Goal: Task Accomplishment & Management: Use online tool/utility

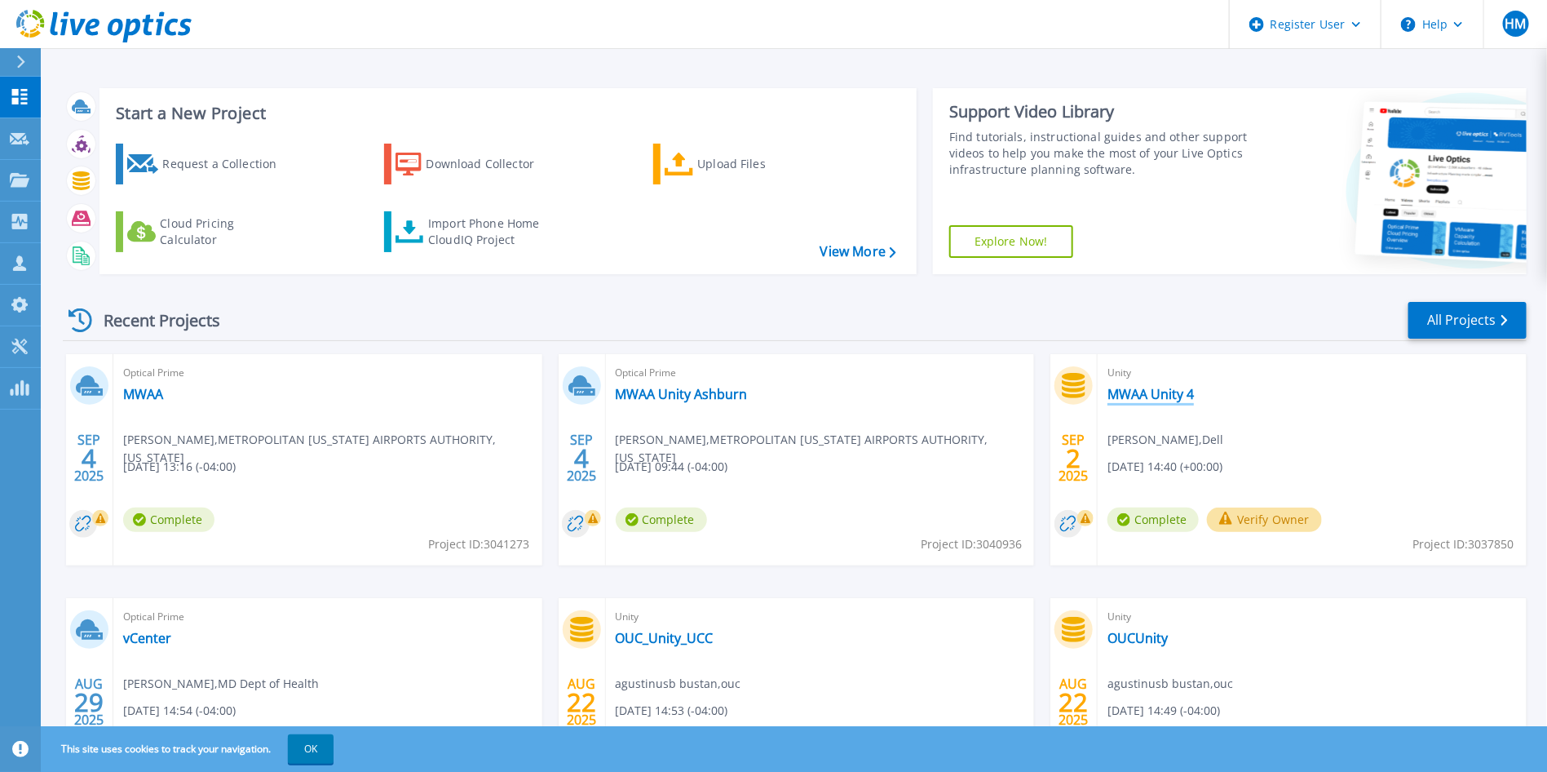
click at [1162, 394] on link "MWAA Unity 4" at bounding box center [1151, 394] width 86 height 16
click at [666, 185] on div "Request a Collection Download Collector Upload Files Cloud Pricing Calculator I…" at bounding box center [506, 198] width 806 height 135
click at [680, 162] on icon at bounding box center [679, 165] width 29 height 24
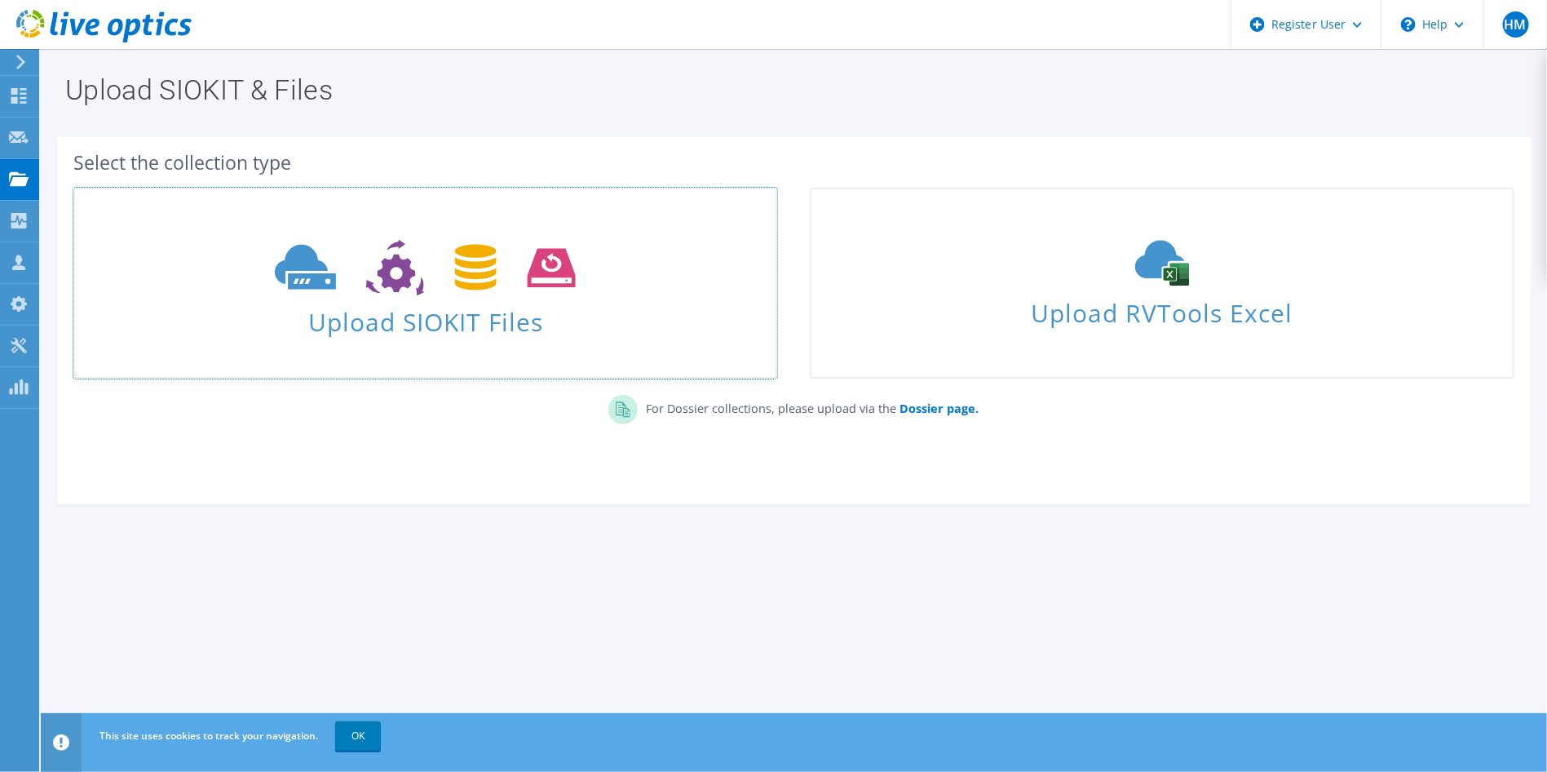
click at [557, 313] on span "Upload SIOKIT Files" at bounding box center [425, 316] width 701 height 35
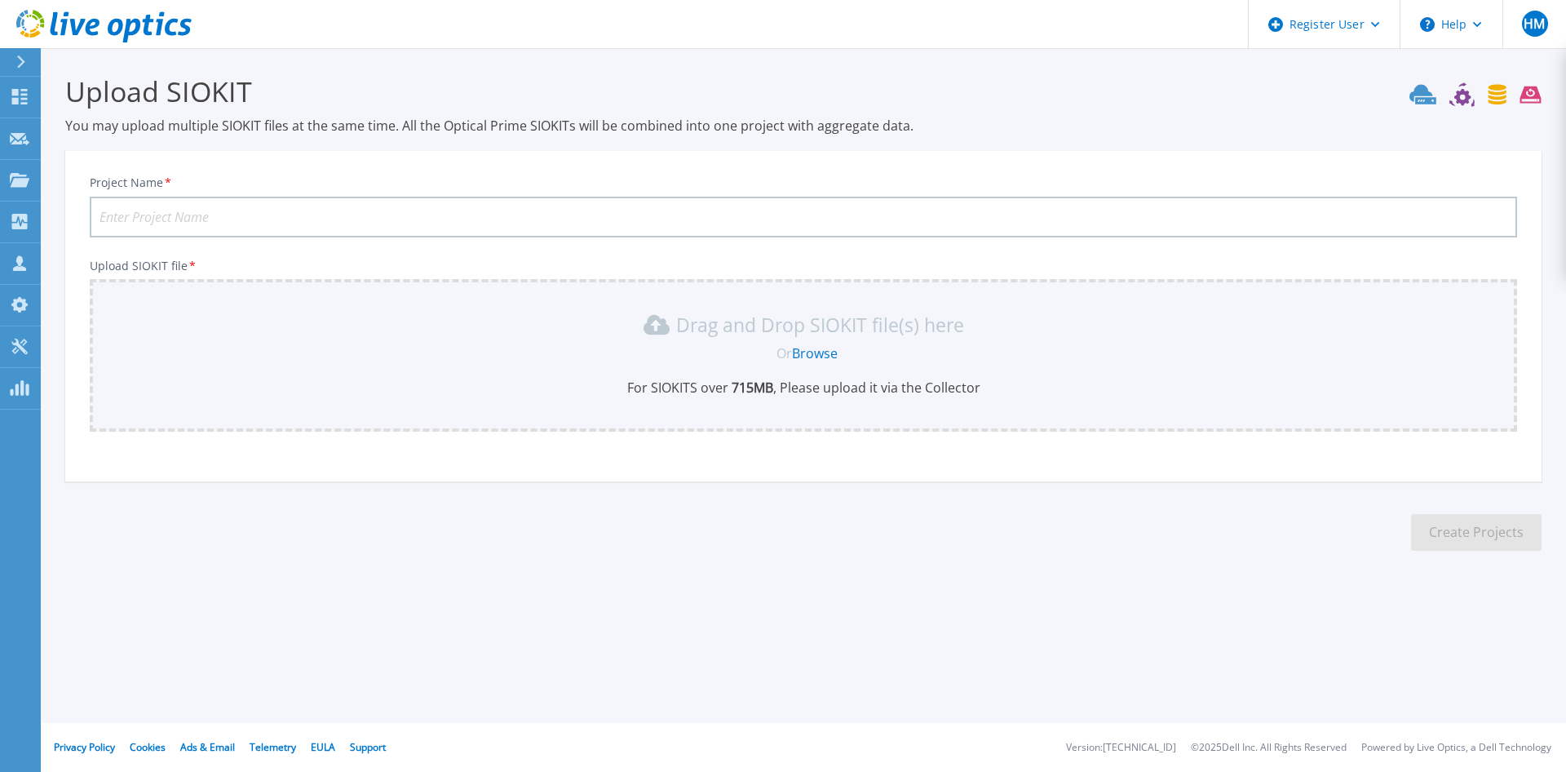
click at [805, 359] on link "Browse" at bounding box center [815, 353] width 46 height 18
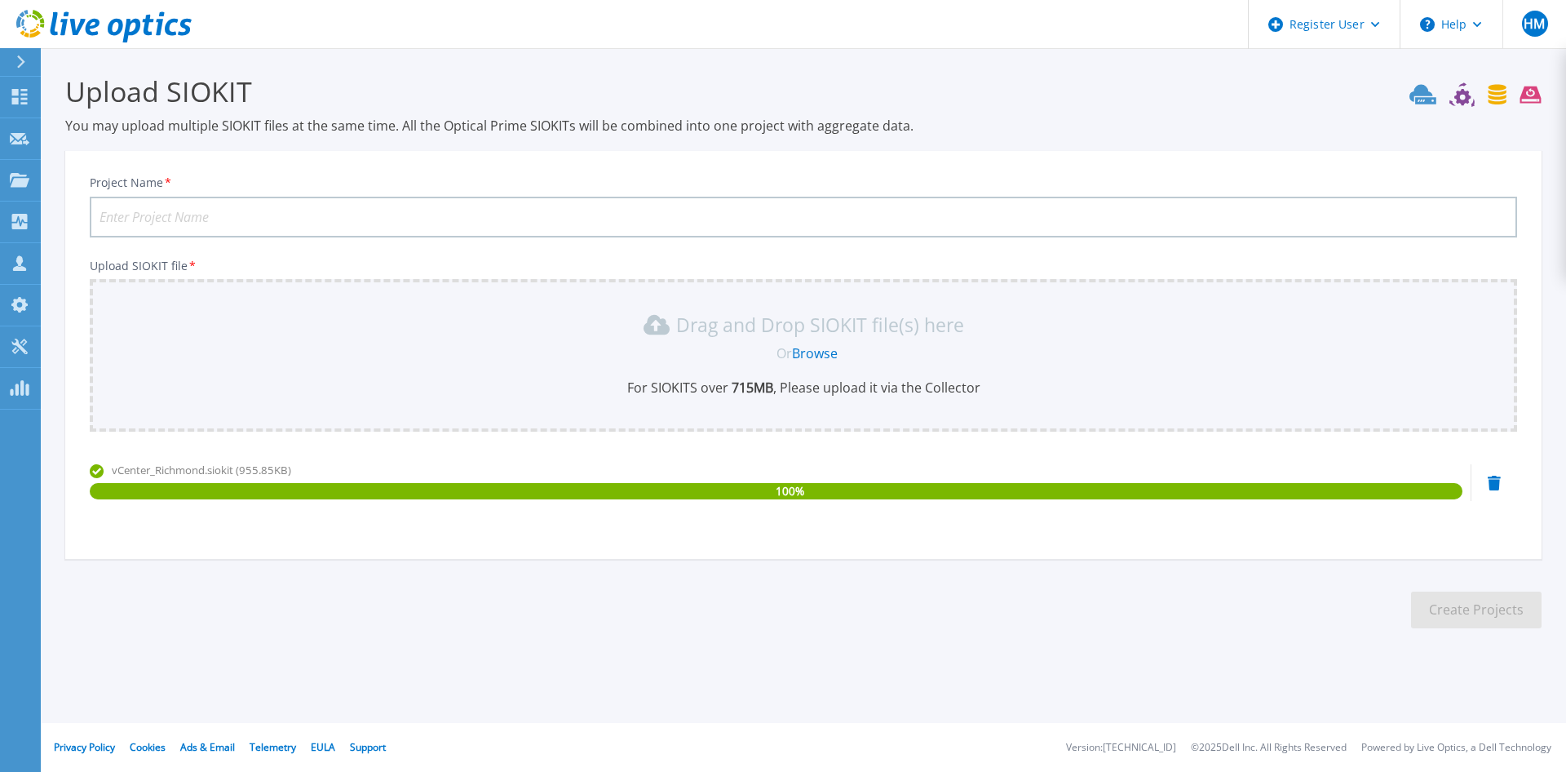
click at [355, 225] on input "Project Name *" at bounding box center [803, 217] width 1427 height 41
click at [355, 225] on input "R" at bounding box center [803, 217] width 1427 height 41
type input "Richmond VCenter - MWAA"
click at [1505, 598] on button "Create Projects" at bounding box center [1476, 609] width 131 height 37
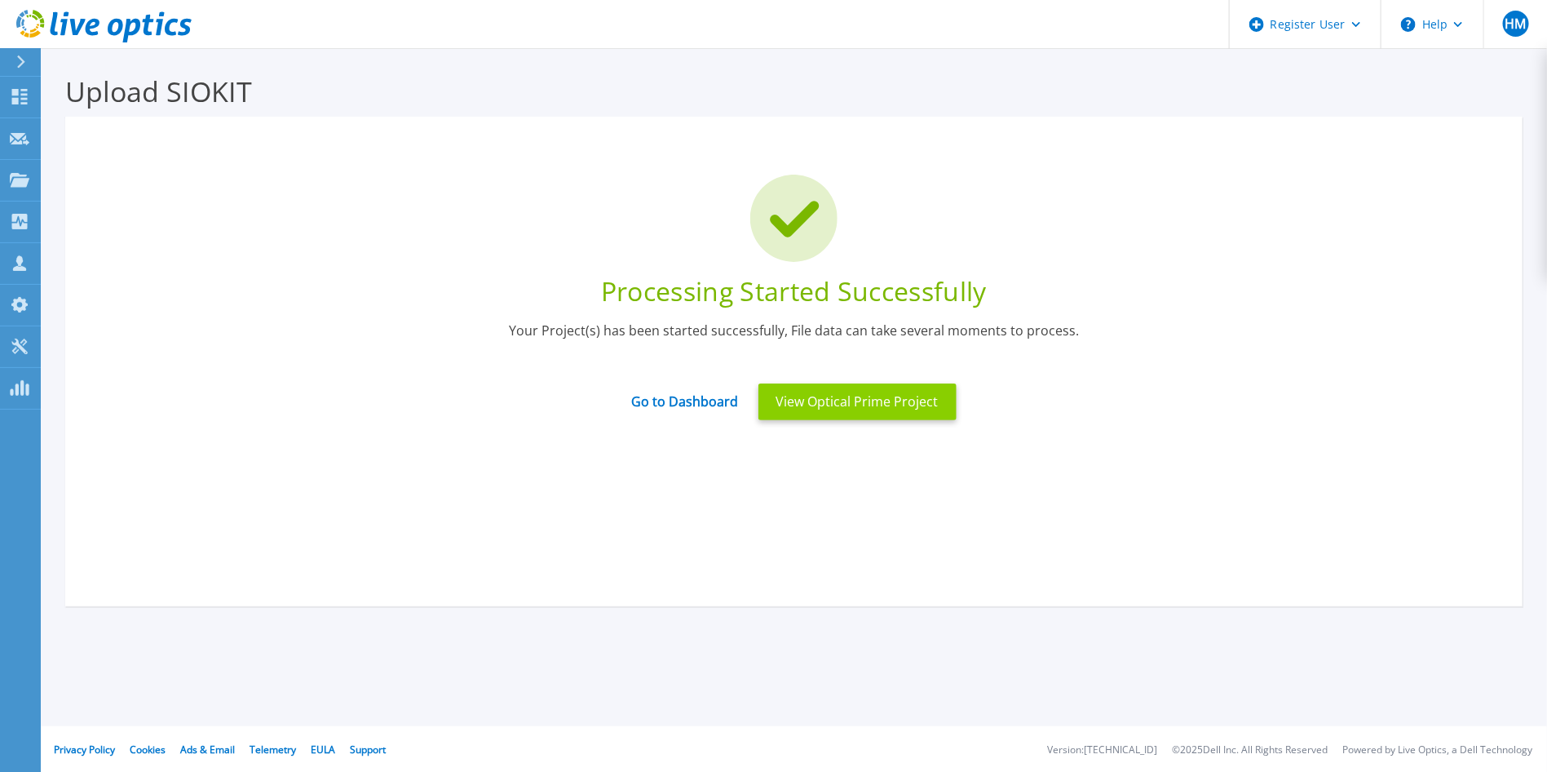
click at [882, 391] on button "View Optical Prime Project" at bounding box center [858, 401] width 198 height 37
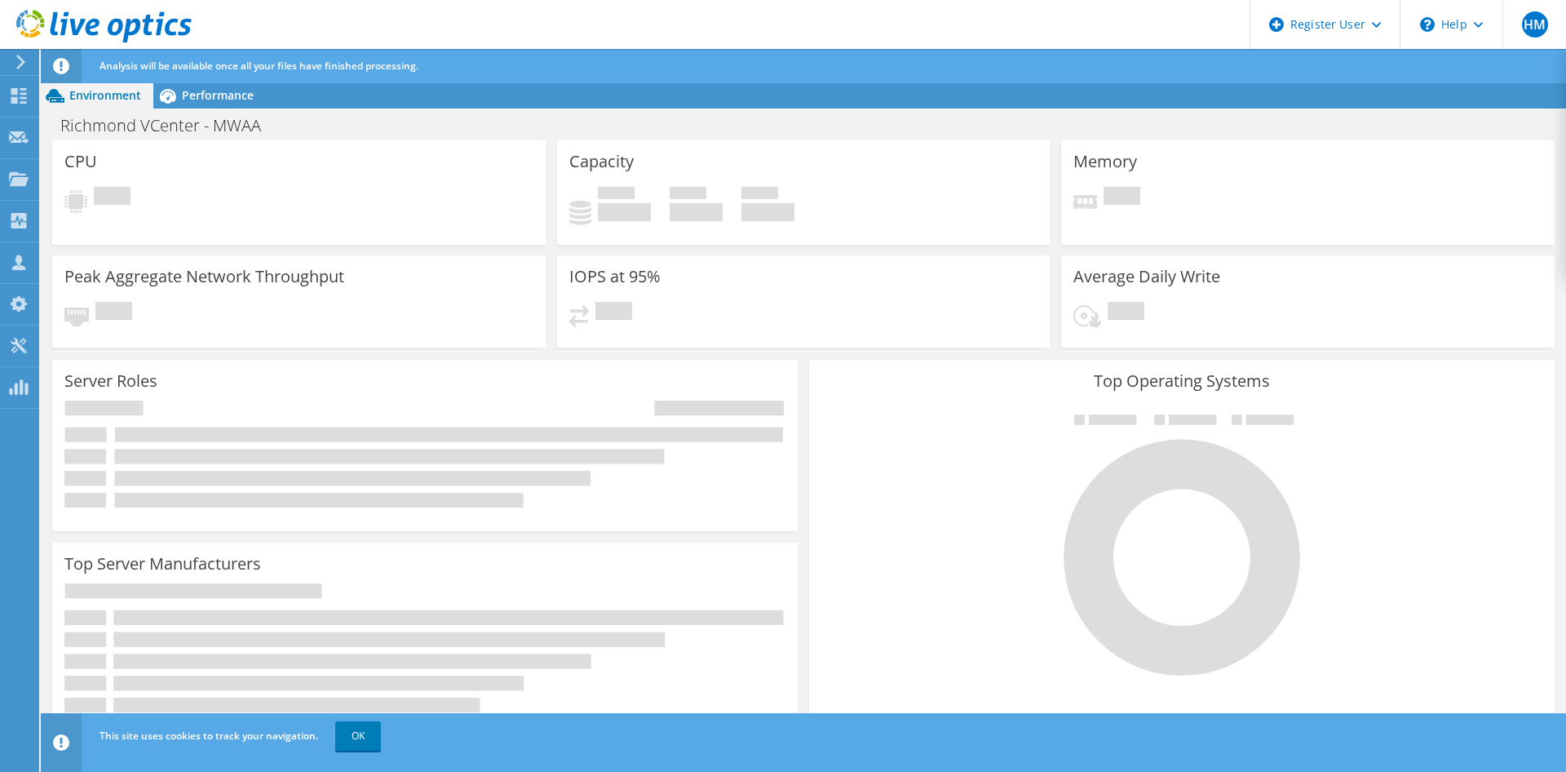
click at [139, 20] on use at bounding box center [103, 26] width 175 height 33
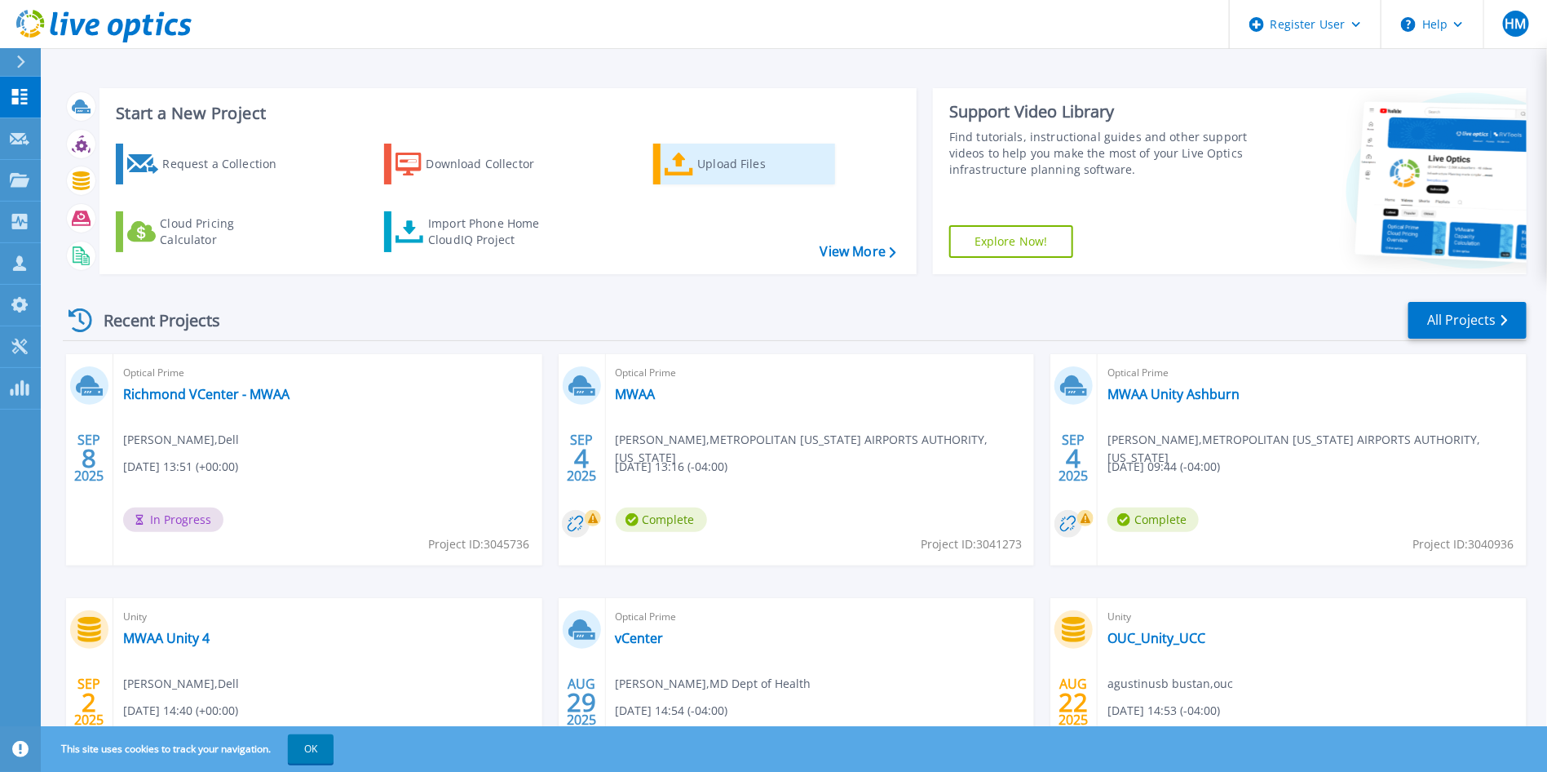
click at [727, 175] on div "Upload Files" at bounding box center [762, 164] width 131 height 33
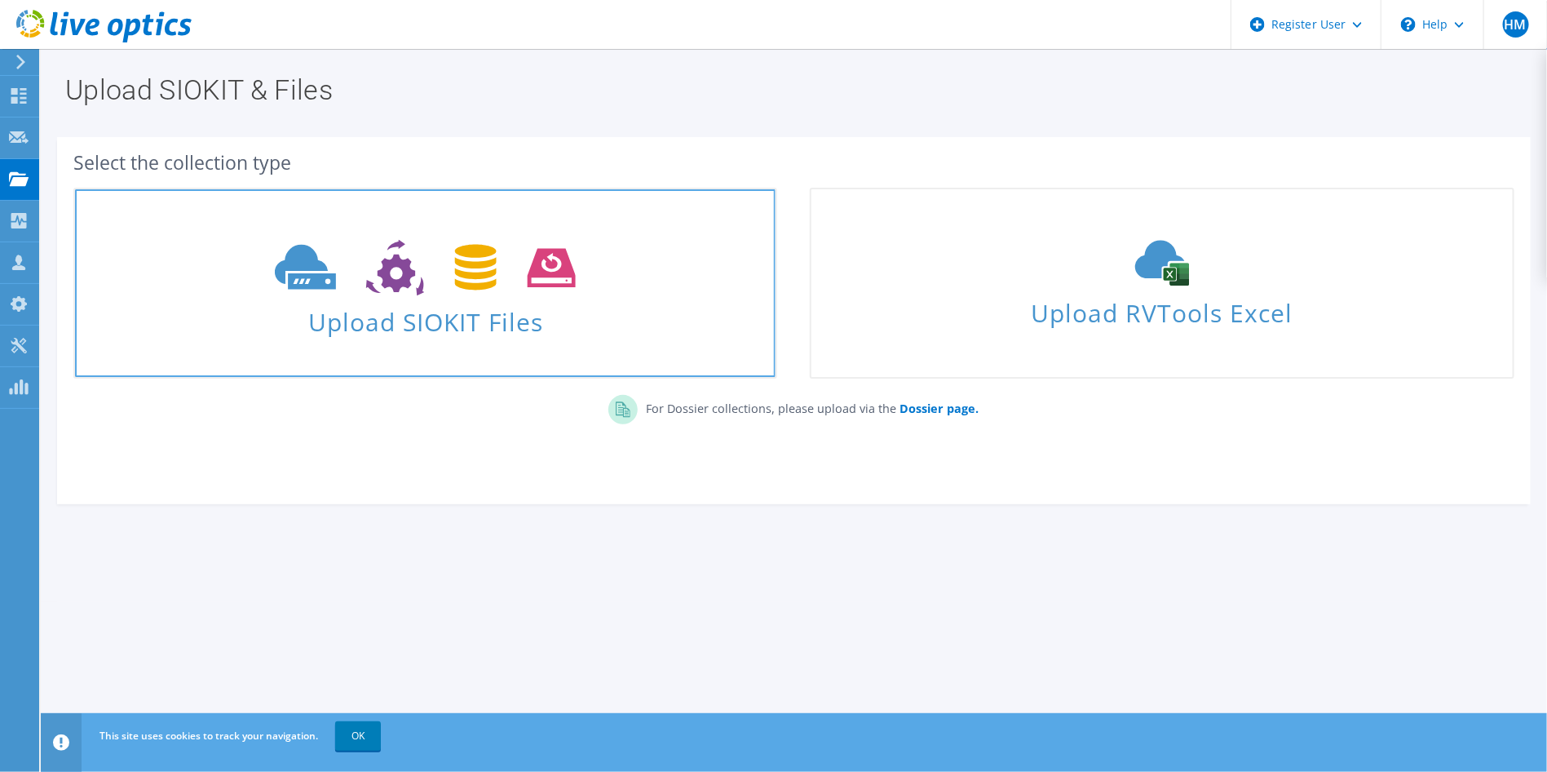
click at [692, 273] on span at bounding box center [425, 266] width 701 height 69
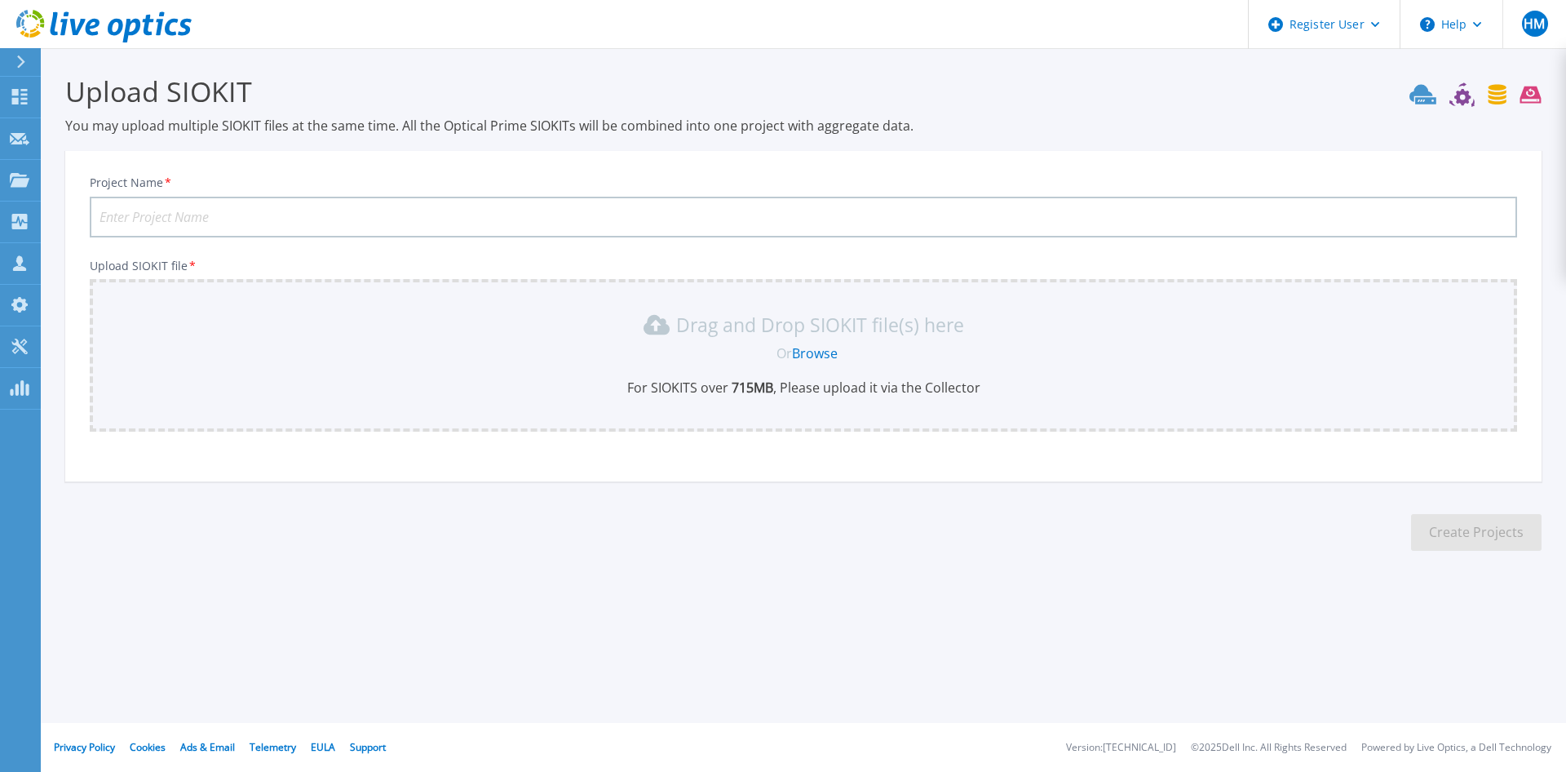
click at [812, 347] on link "Browse" at bounding box center [815, 353] width 46 height 18
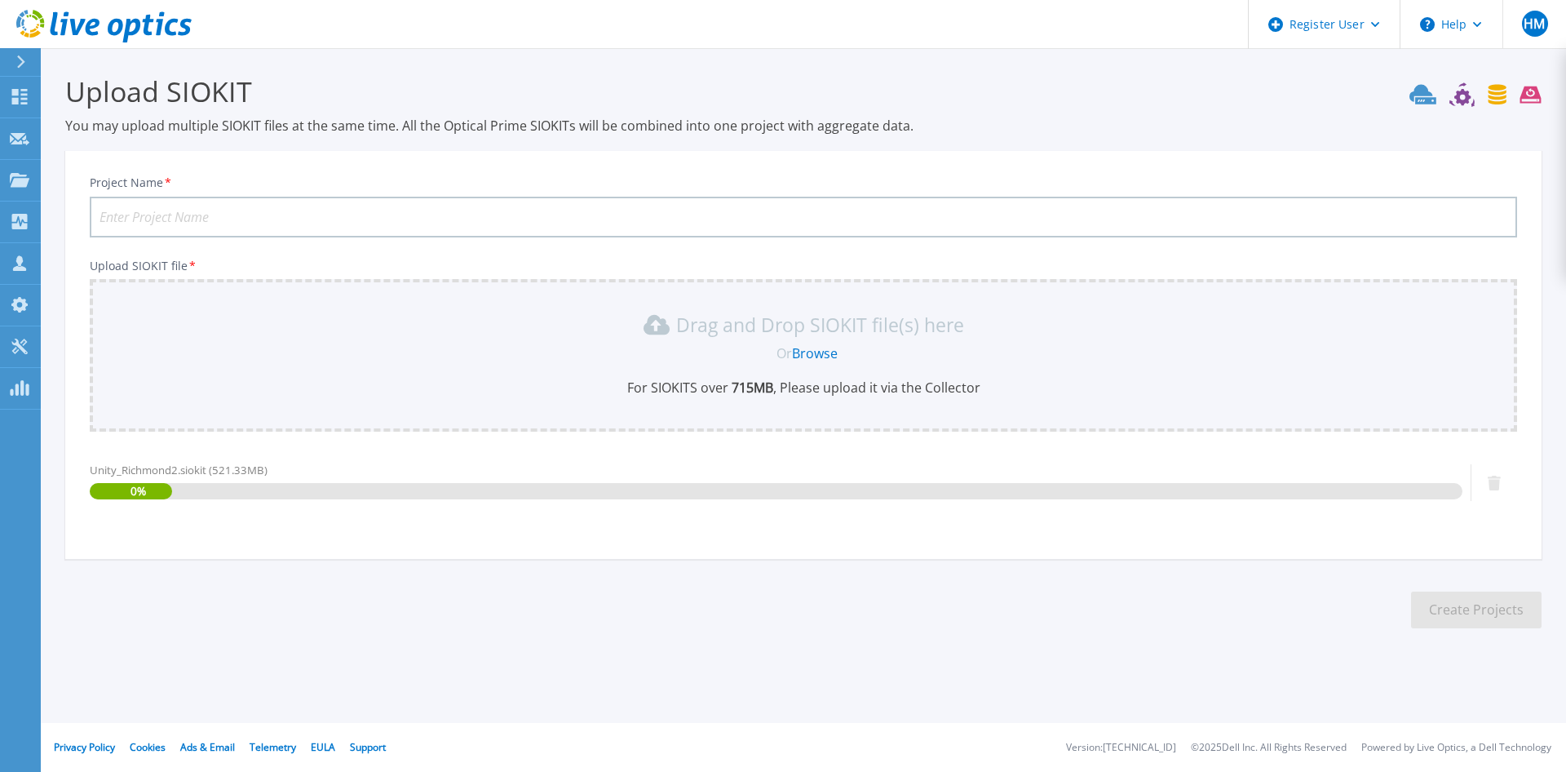
click at [333, 212] on input "Project Name *" at bounding box center [803, 217] width 1427 height 41
type input "Richmond Siokit 2 - MWAA"
click at [744, 616] on section "Upload SIOKIT You may upload multiple SIOKIT files at the same time. All the Op…" at bounding box center [803, 356] width 1525 height 617
